Goal: Task Accomplishment & Management: Manage account settings

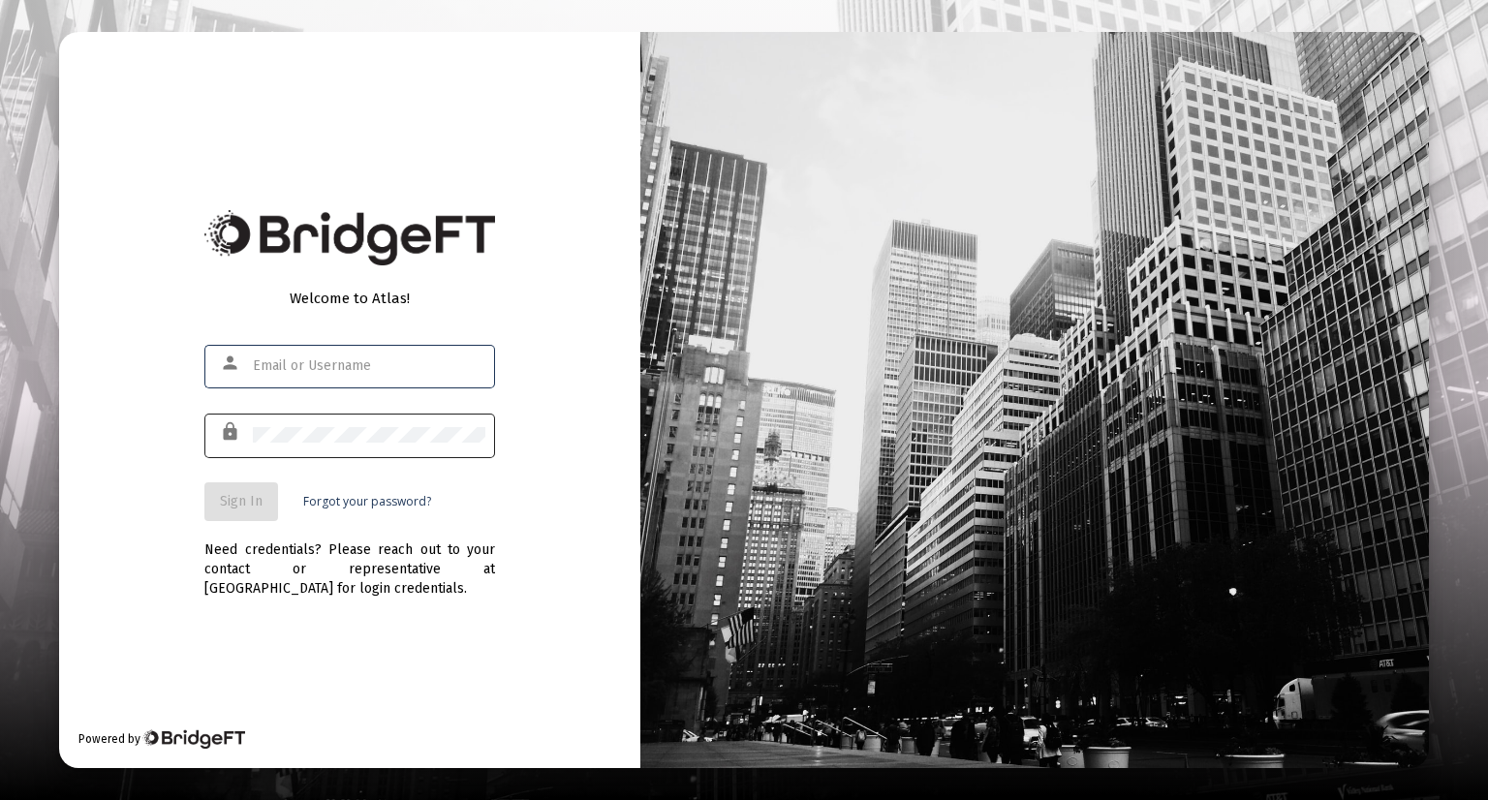
type input "[EMAIL_ADDRESS][DOMAIN_NAME]"
click at [412, 447] on div at bounding box center [369, 434] width 232 height 47
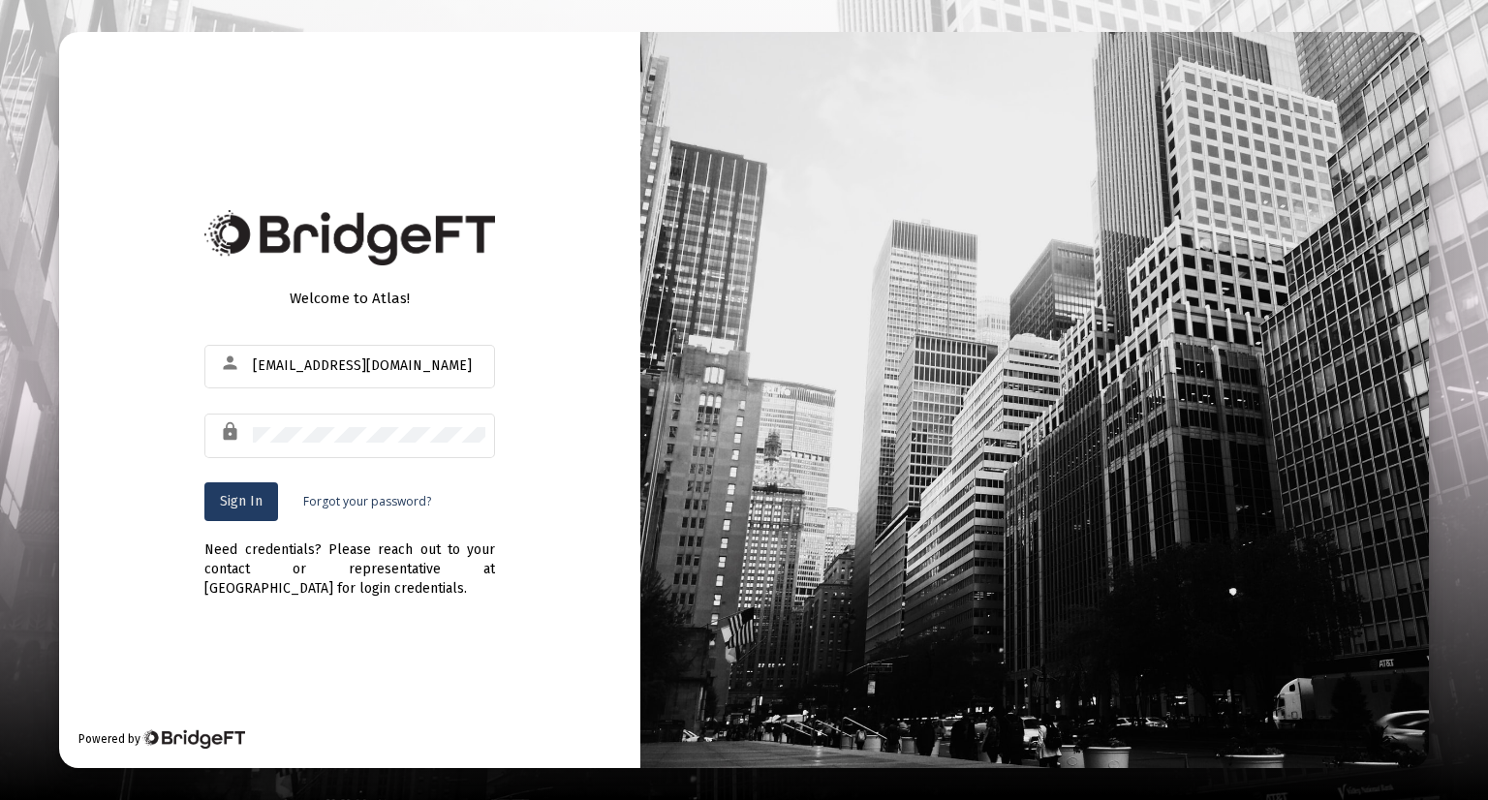
click at [249, 509] on button "Sign In" at bounding box center [241, 501] width 74 height 39
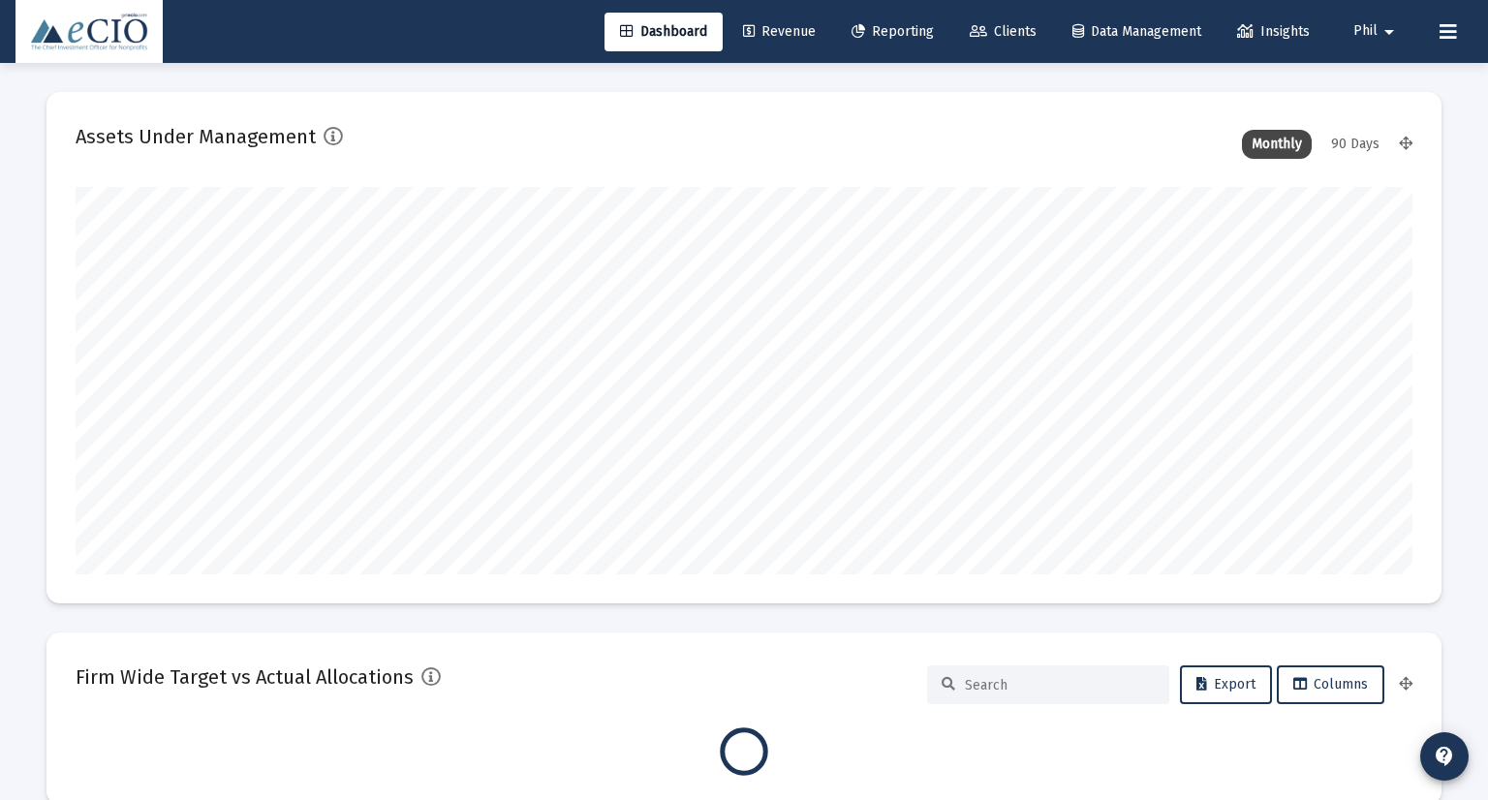
type input "[DATE]"
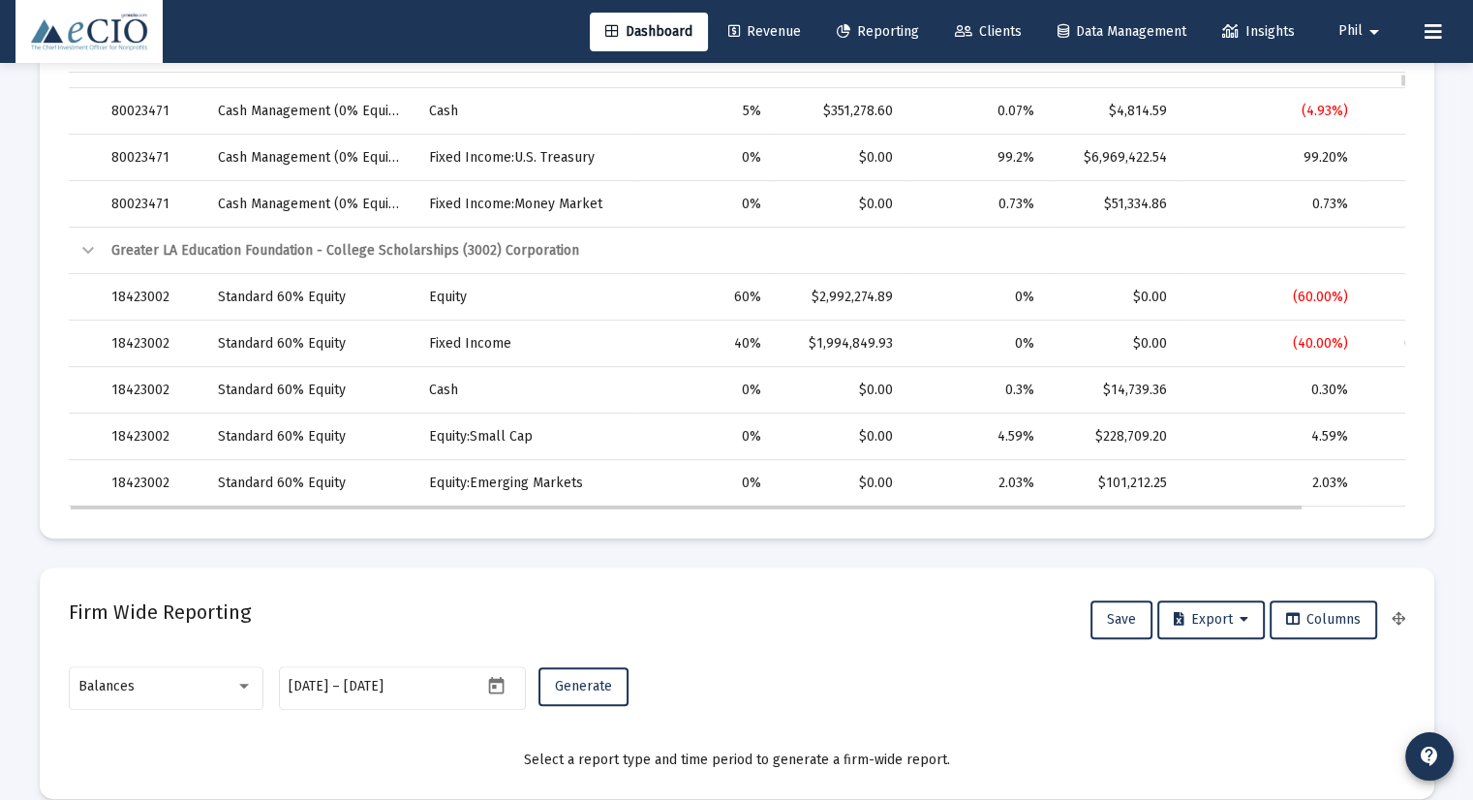
scroll to position [775, 0]
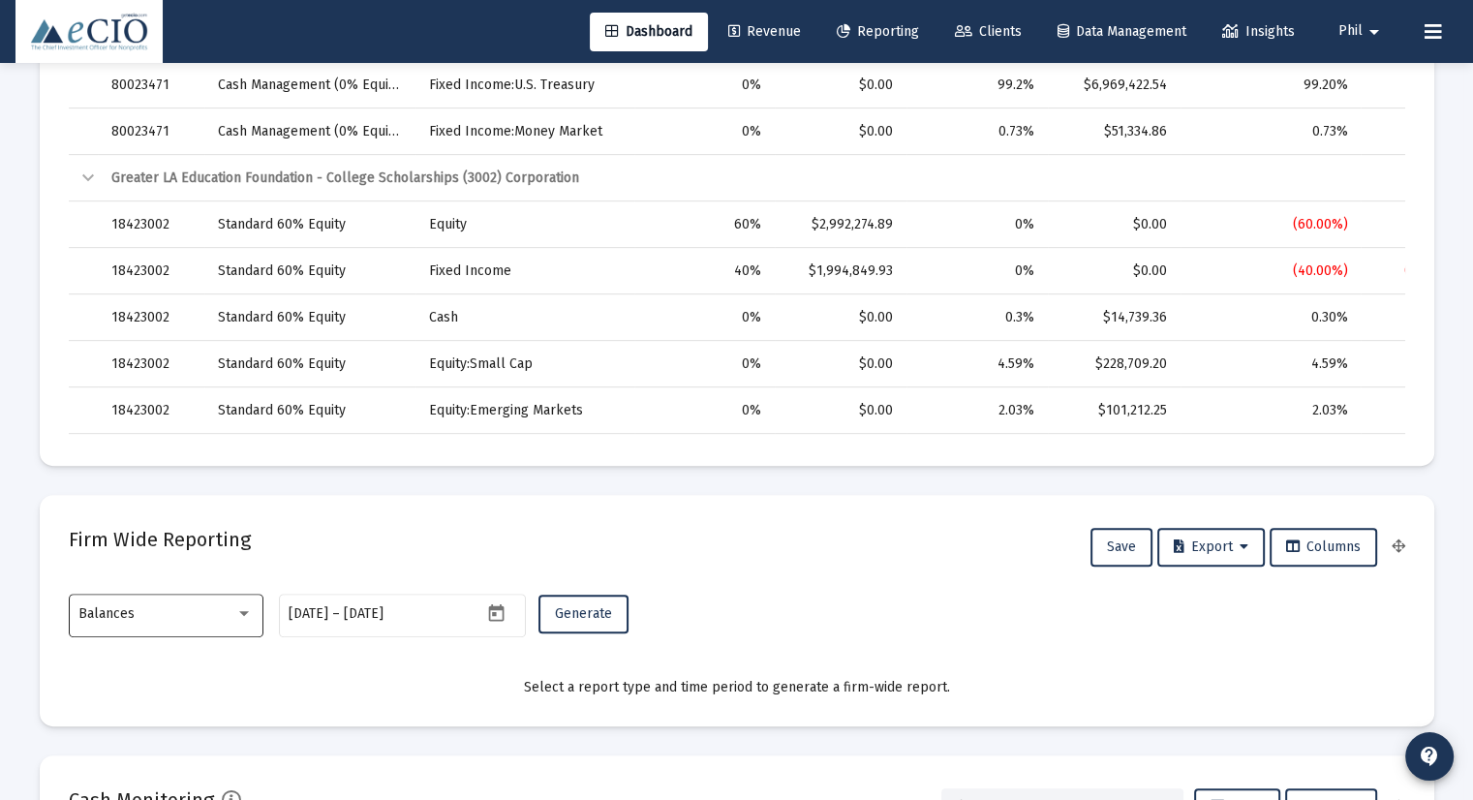
click at [139, 620] on div "Balances" at bounding box center [156, 613] width 157 height 15
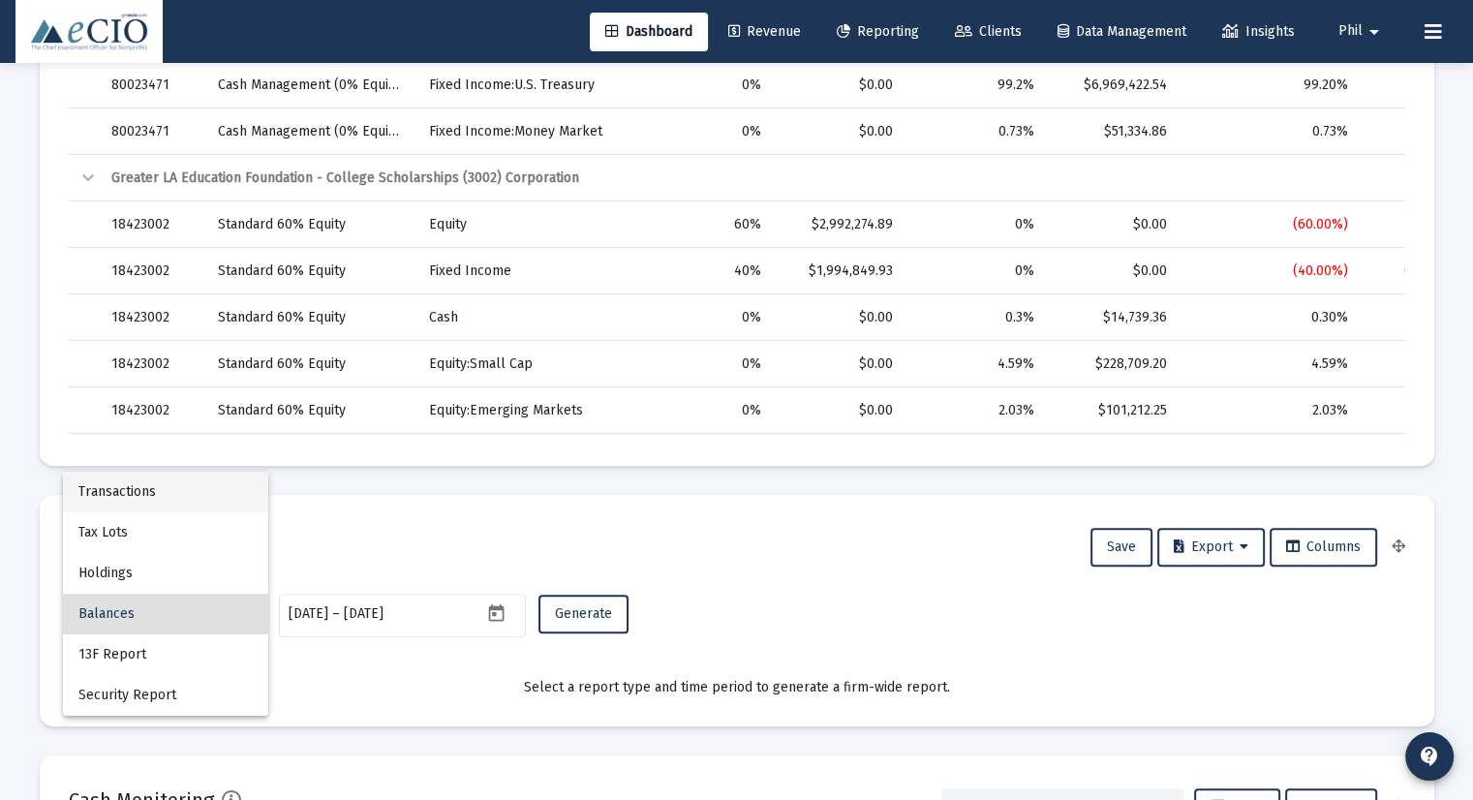
click at [160, 489] on span "Transactions" at bounding box center [165, 492] width 174 height 41
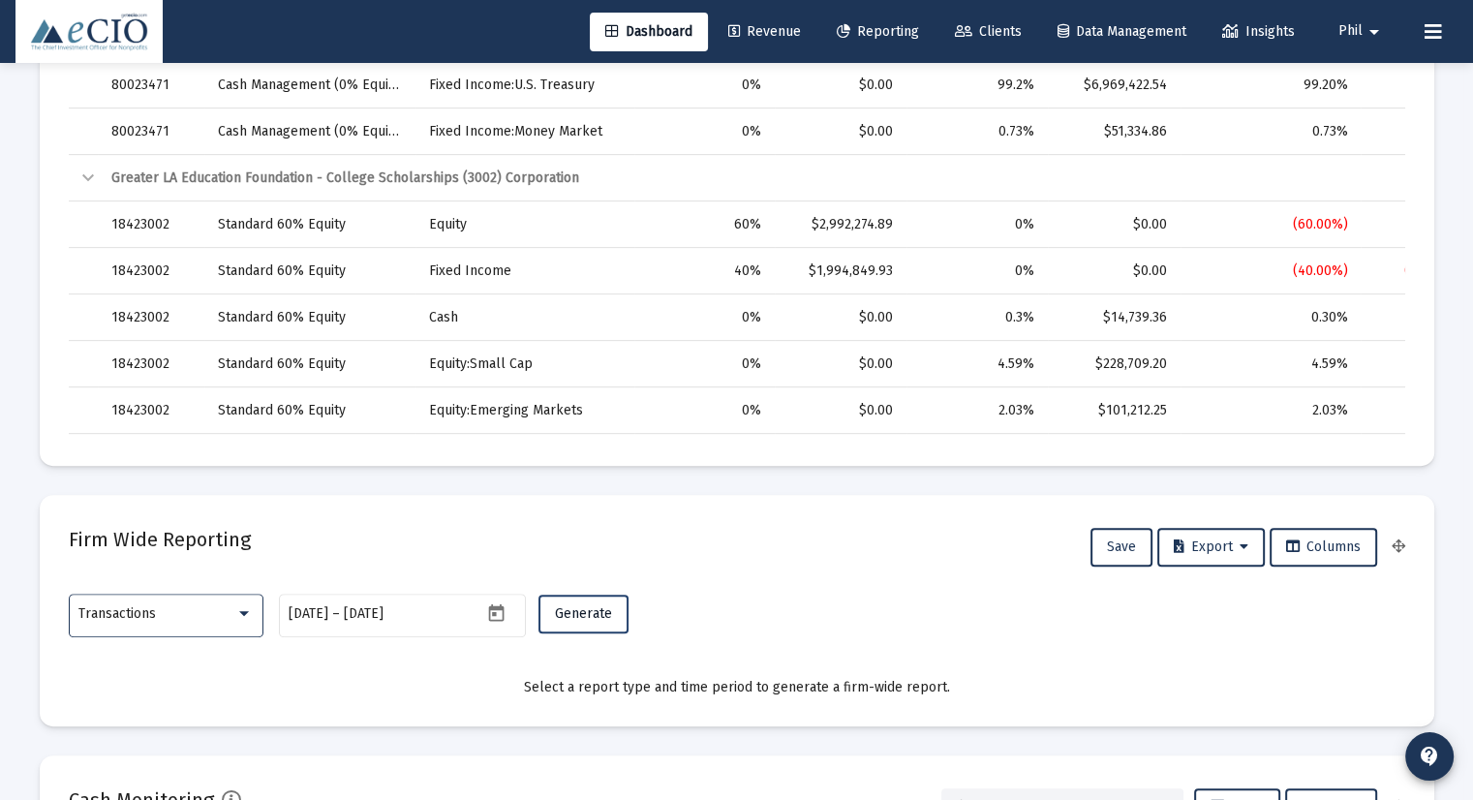
click at [592, 629] on button "Generate" at bounding box center [584, 614] width 90 height 39
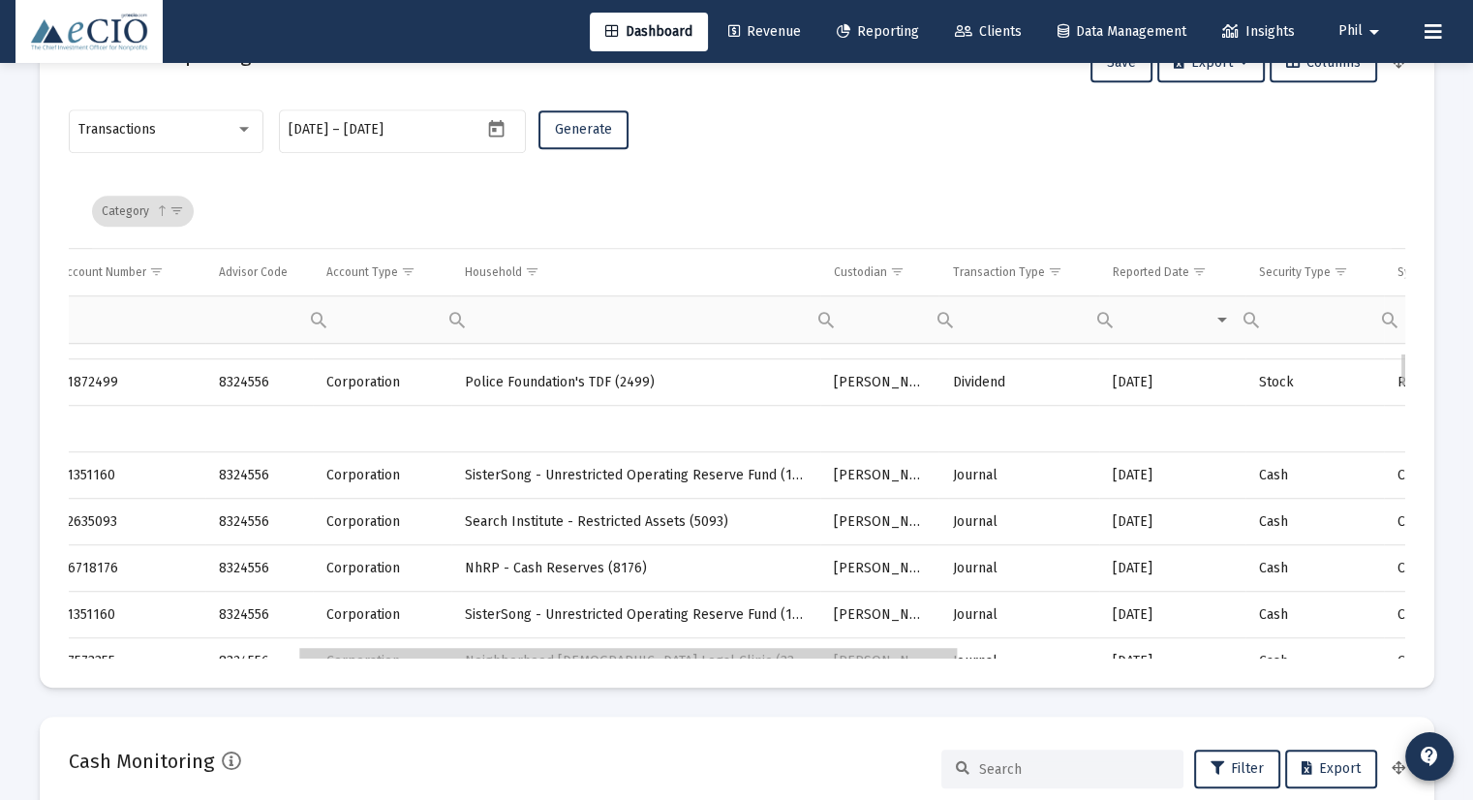
scroll to position [0, 0]
drag, startPoint x: 270, startPoint y: 656, endPoint x: 515, endPoint y: 655, distance: 245.0
click at [1054, 268] on span "Show filter options for column 'Transaction Type'" at bounding box center [1052, 271] width 15 height 15
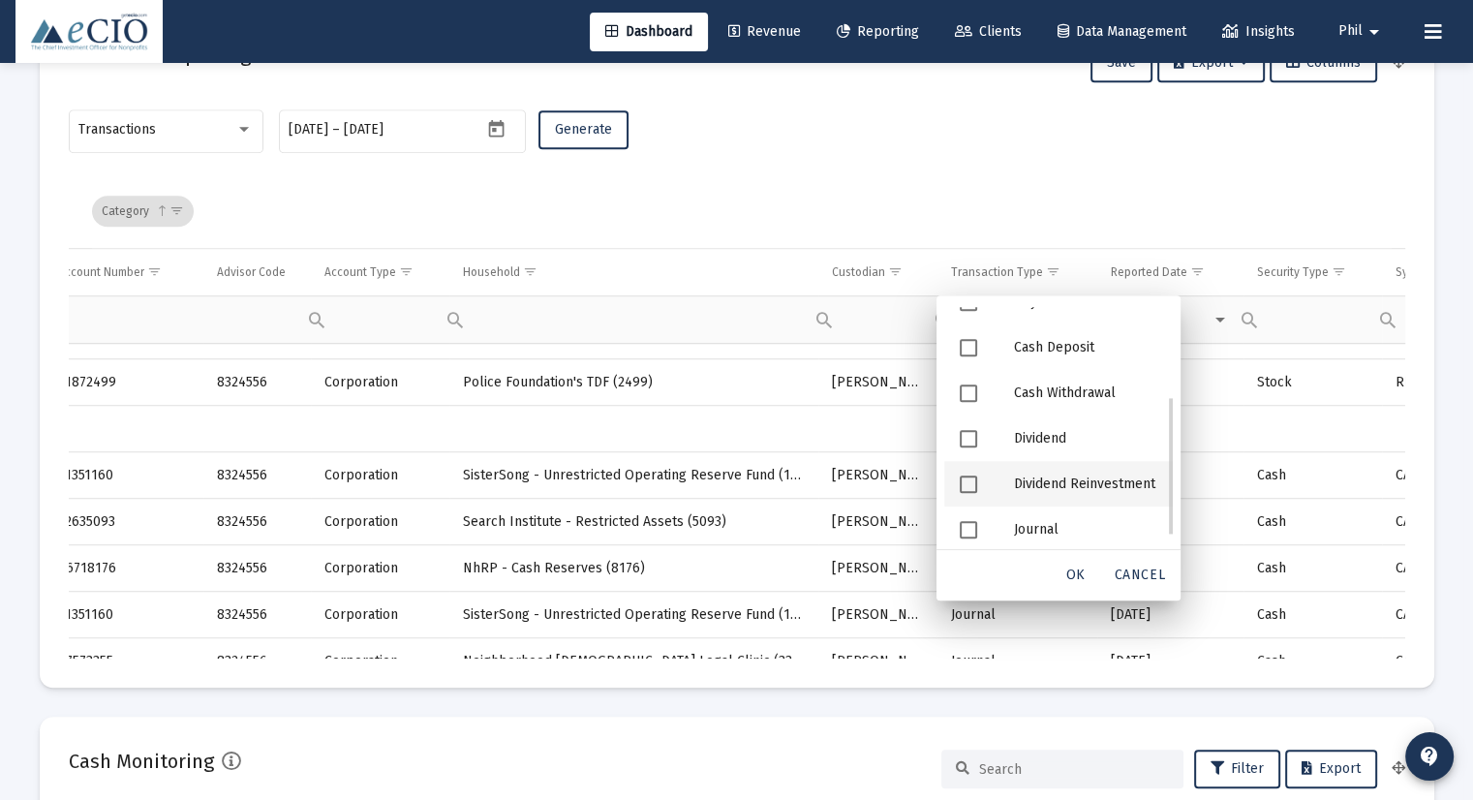
scroll to position [155, 0]
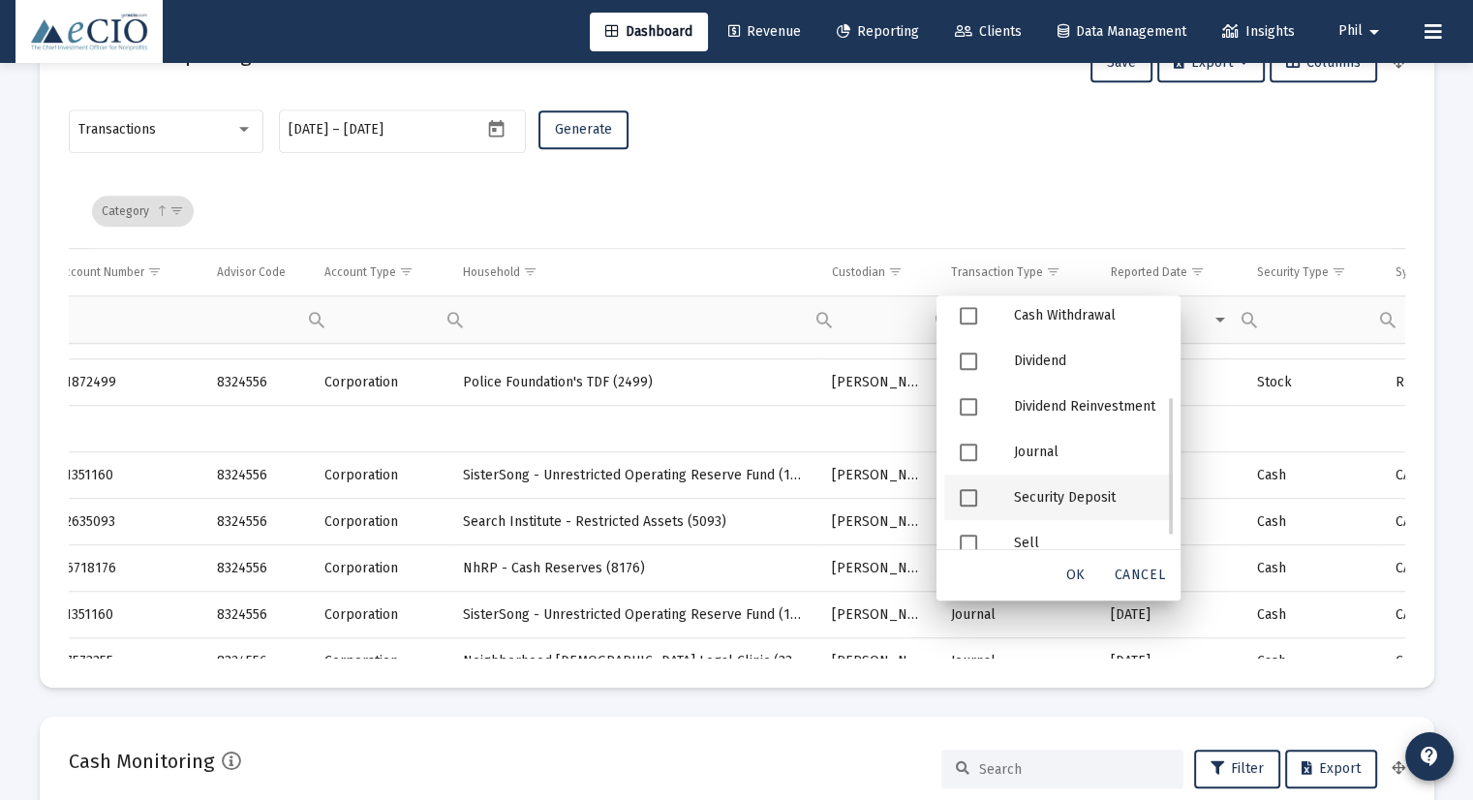
click at [1065, 489] on div "Security Deposit" at bounding box center [1086, 498] width 174 height 46
click at [1068, 575] on span "OK" at bounding box center [1075, 575] width 19 height 16
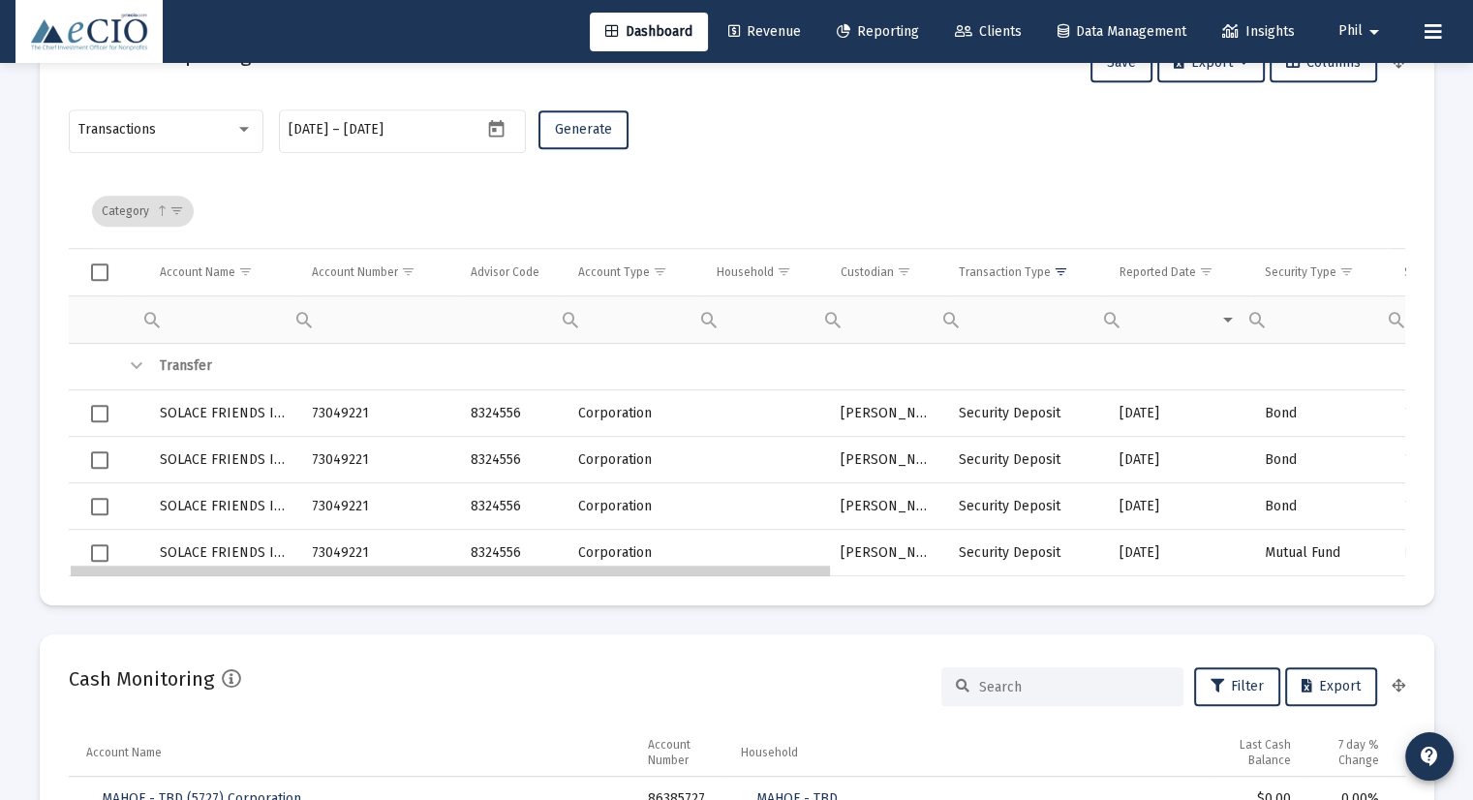
drag, startPoint x: 958, startPoint y: 571, endPoint x: 651, endPoint y: 571, distance: 307.0
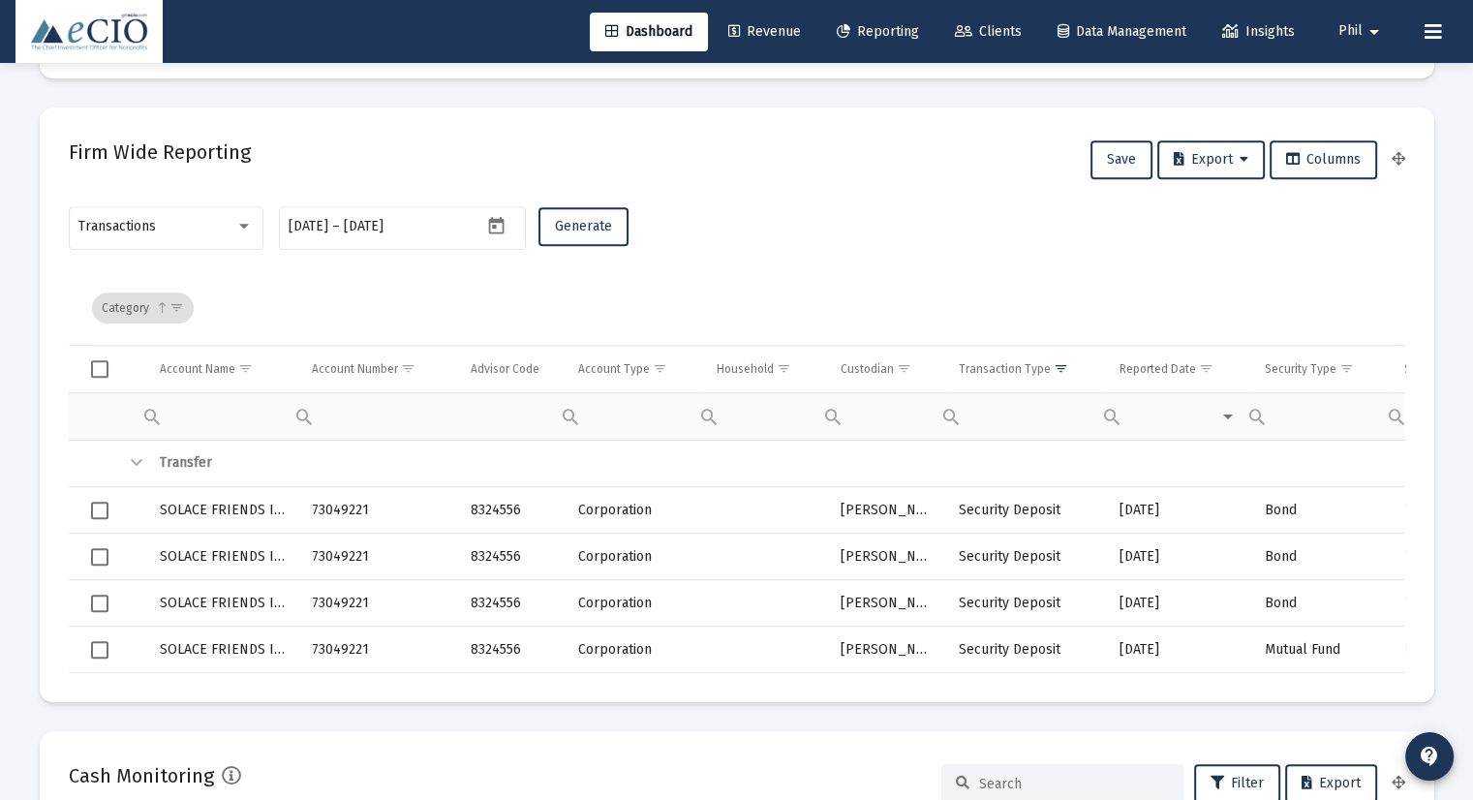
click at [963, 33] on icon at bounding box center [963, 32] width 17 height 14
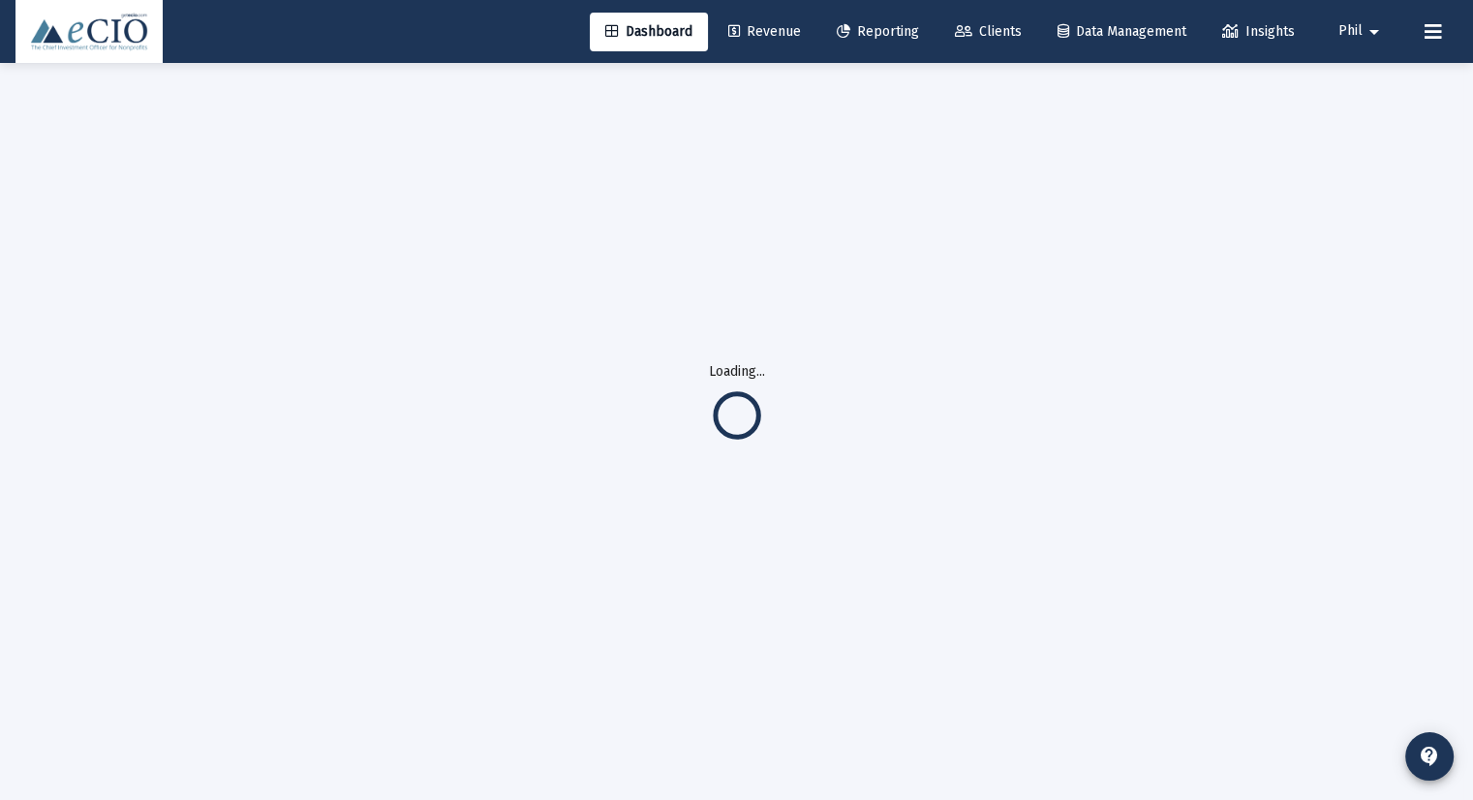
scroll to position [27, 0]
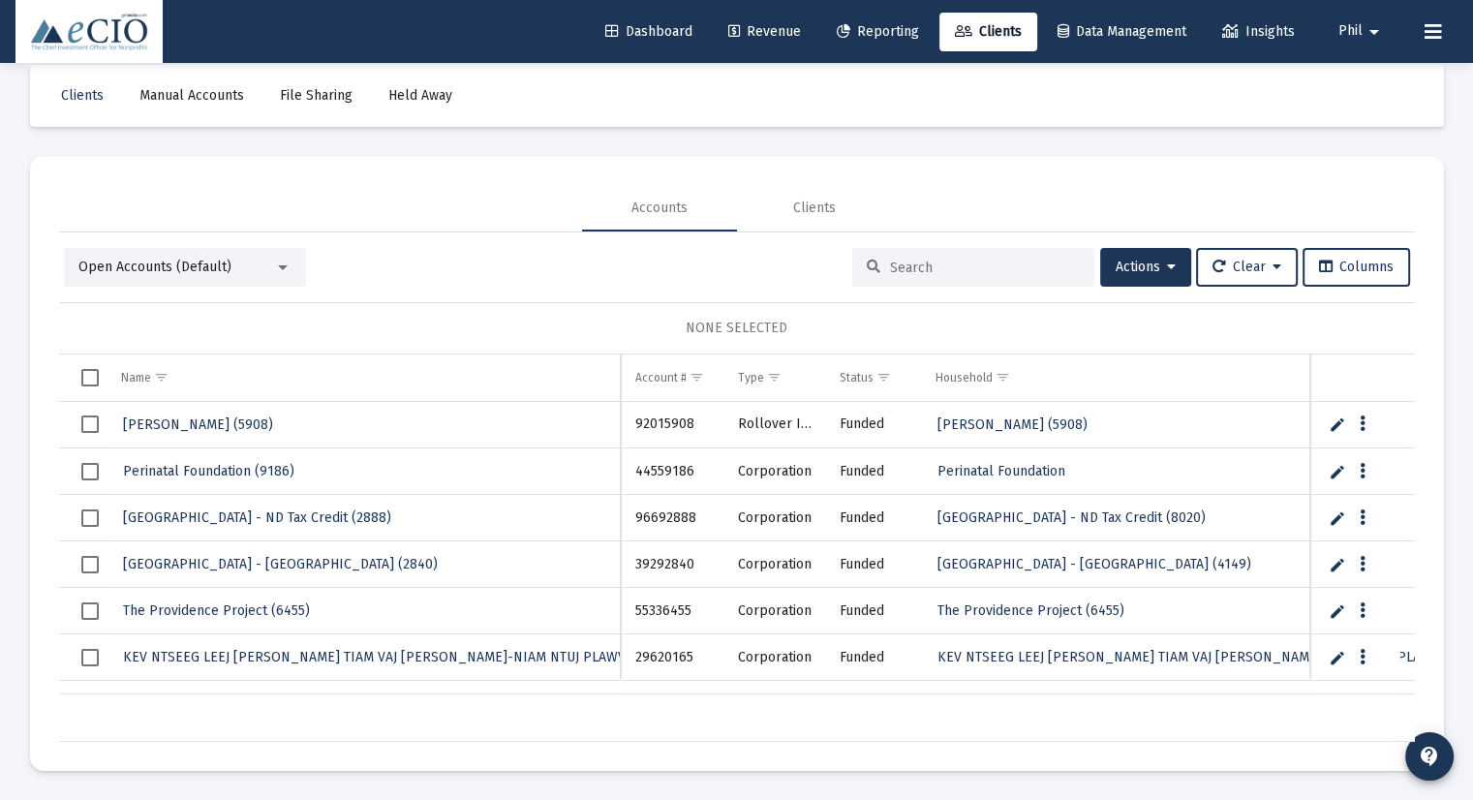
click at [927, 271] on input at bounding box center [985, 268] width 190 height 16
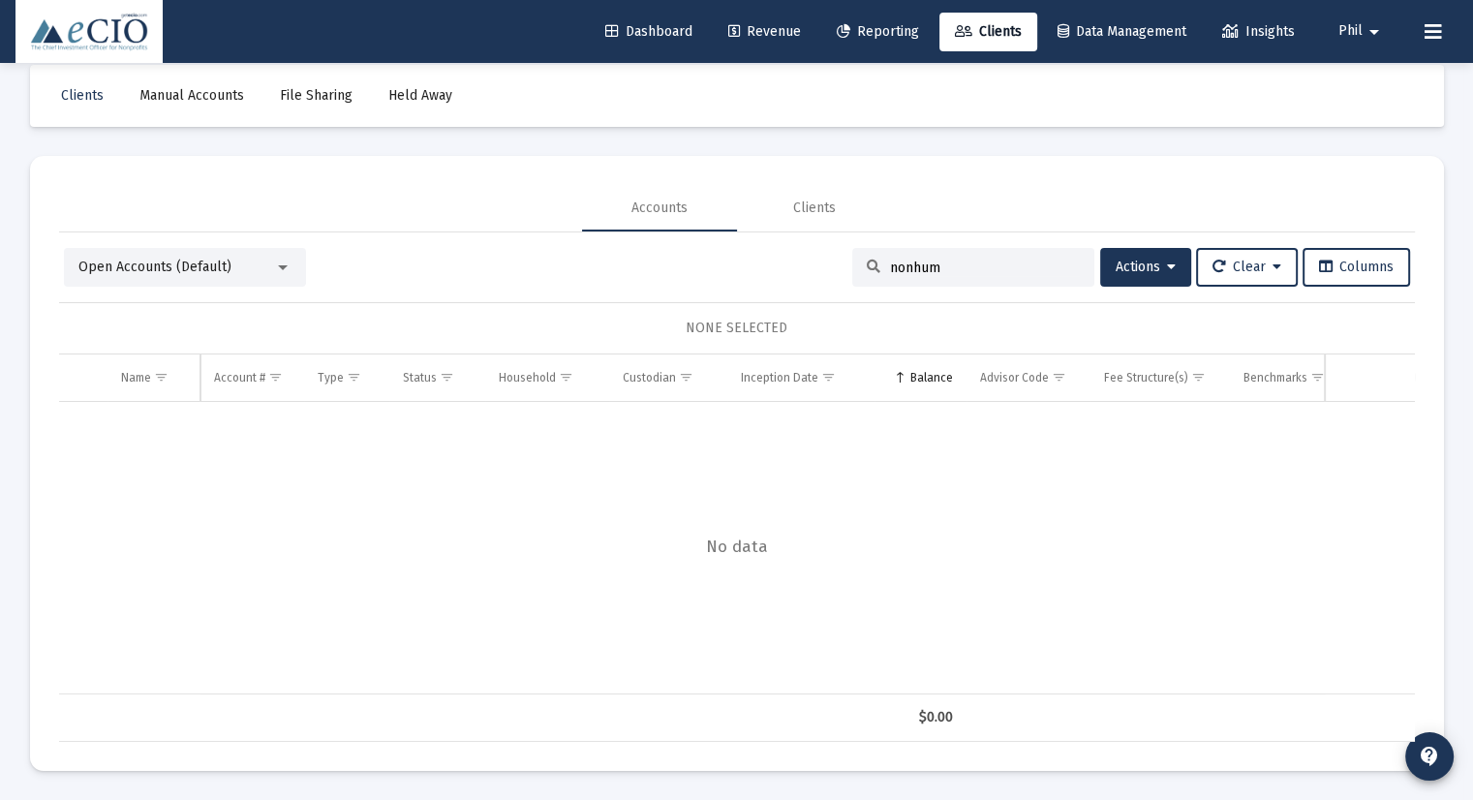
drag, startPoint x: 969, startPoint y: 262, endPoint x: 764, endPoint y: 266, distance: 205.4
click at [763, 267] on div "Open Accounts (Default) nonhum Actions Clear Columns" at bounding box center [737, 267] width 1346 height 39
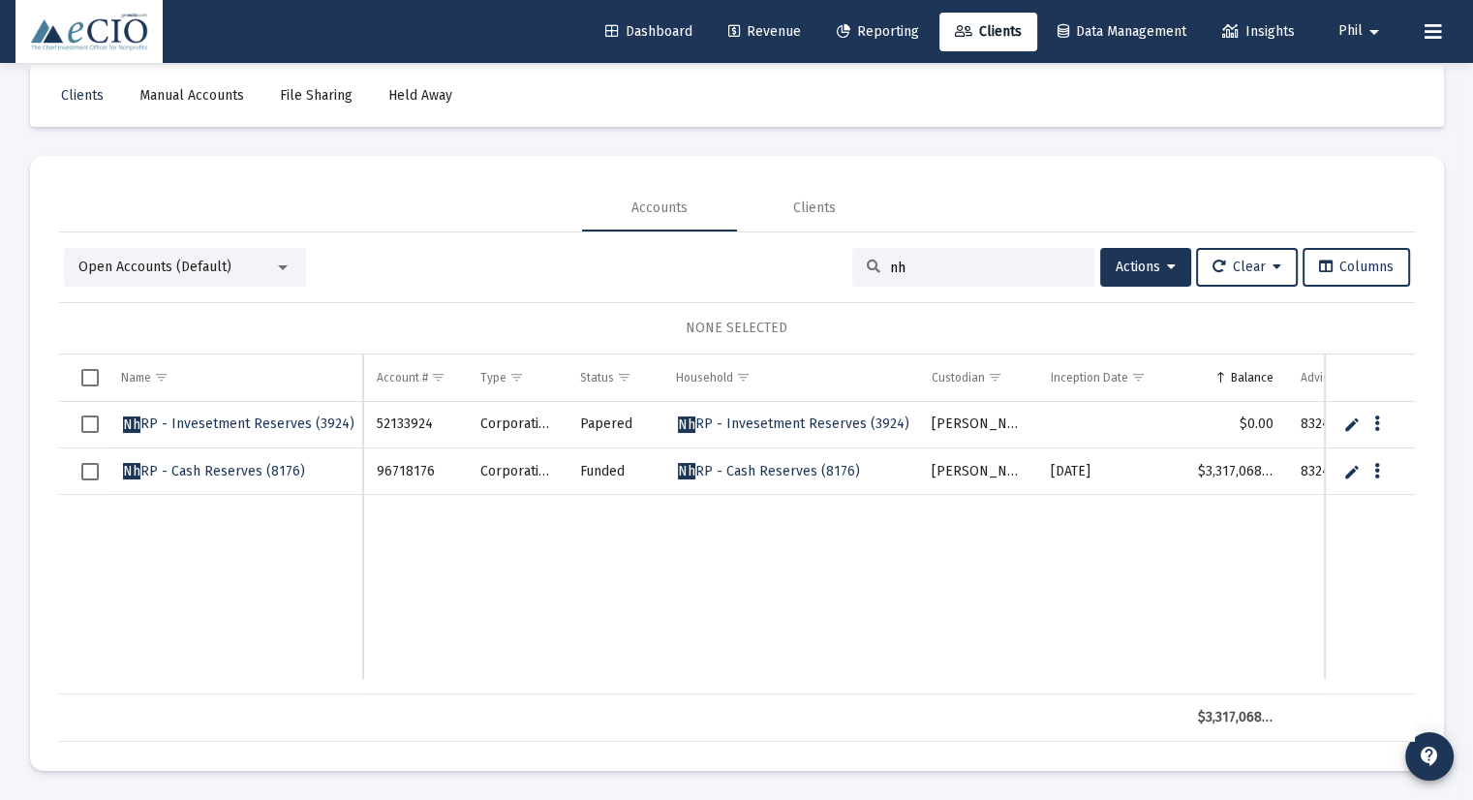
type input "nh"
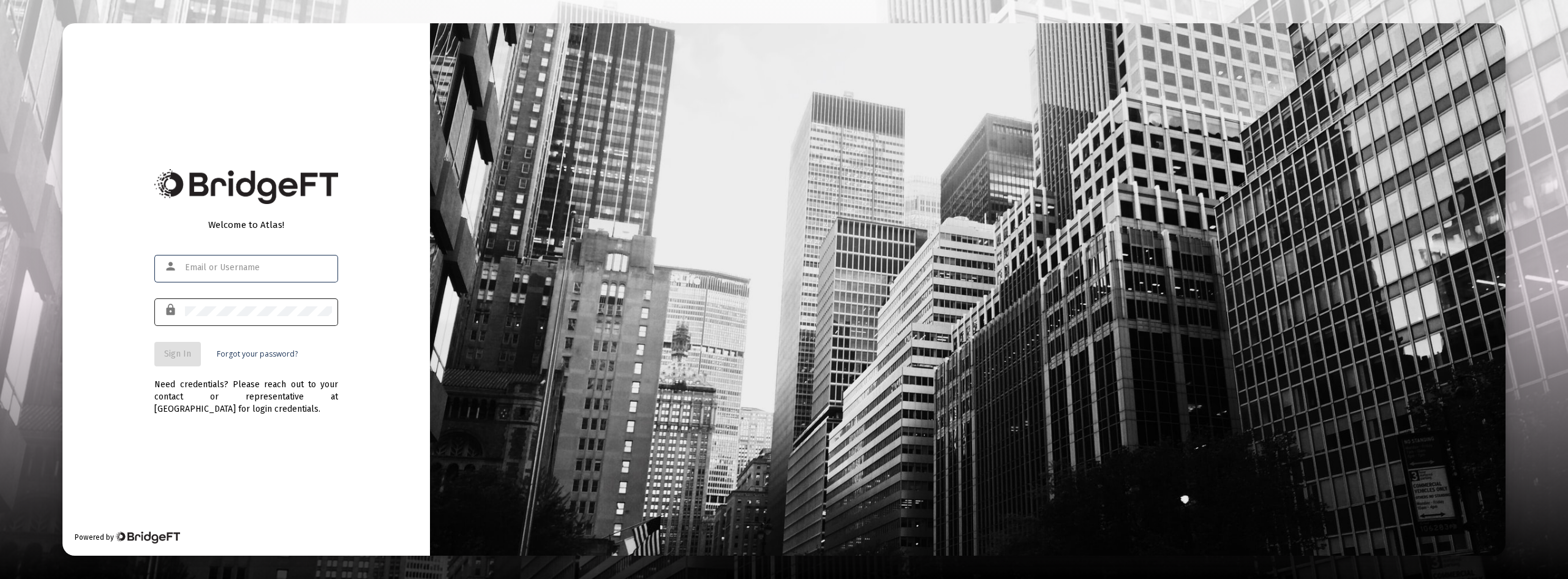
type input "[EMAIL_ADDRESS][DOMAIN_NAME]"
click at [249, 302] on div at bounding box center [258, 311] width 147 height 30
